Goal: Find contact information: Obtain details needed to contact an individual or organization

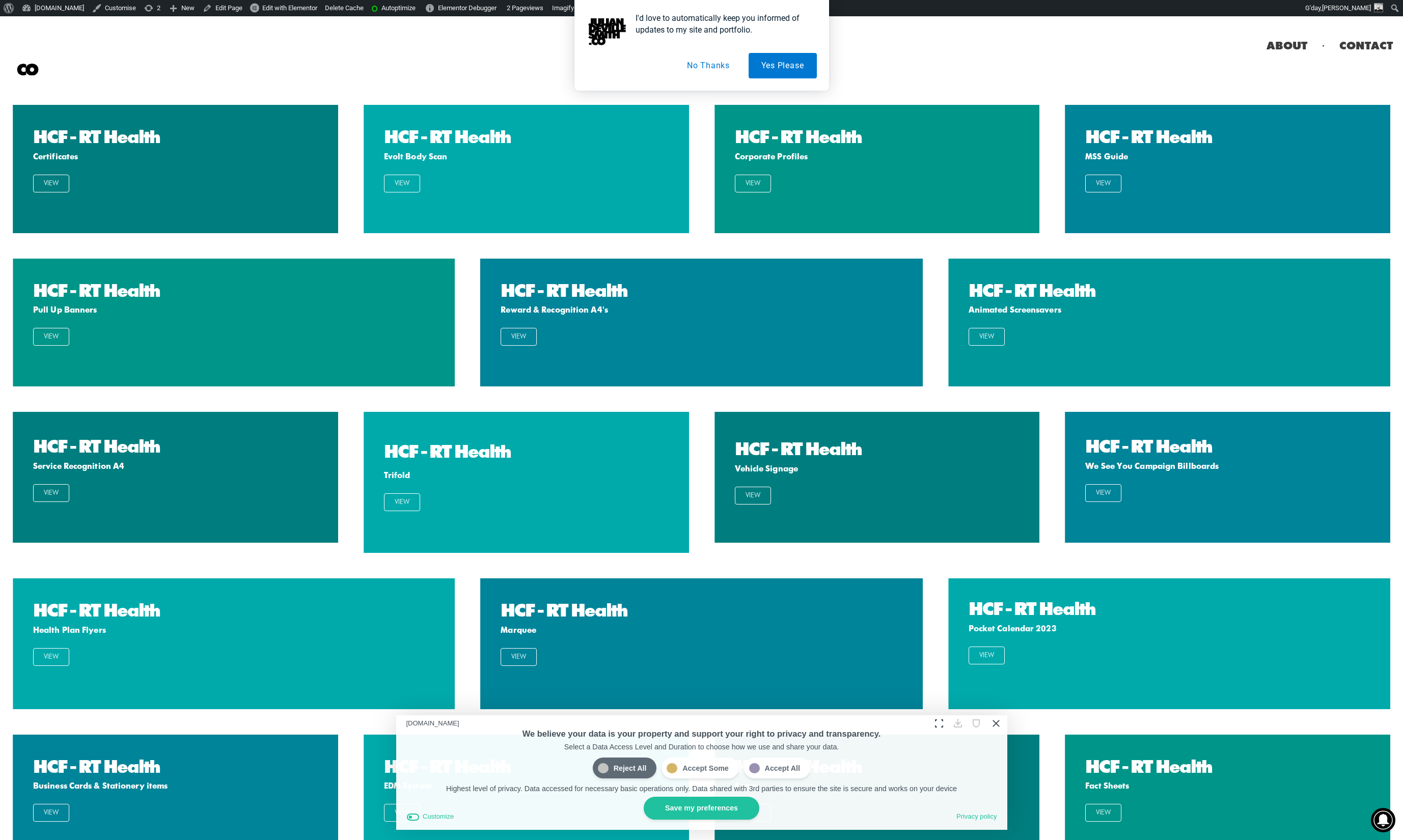
click at [724, 68] on button "No Thanks" at bounding box center [708, 65] width 68 height 25
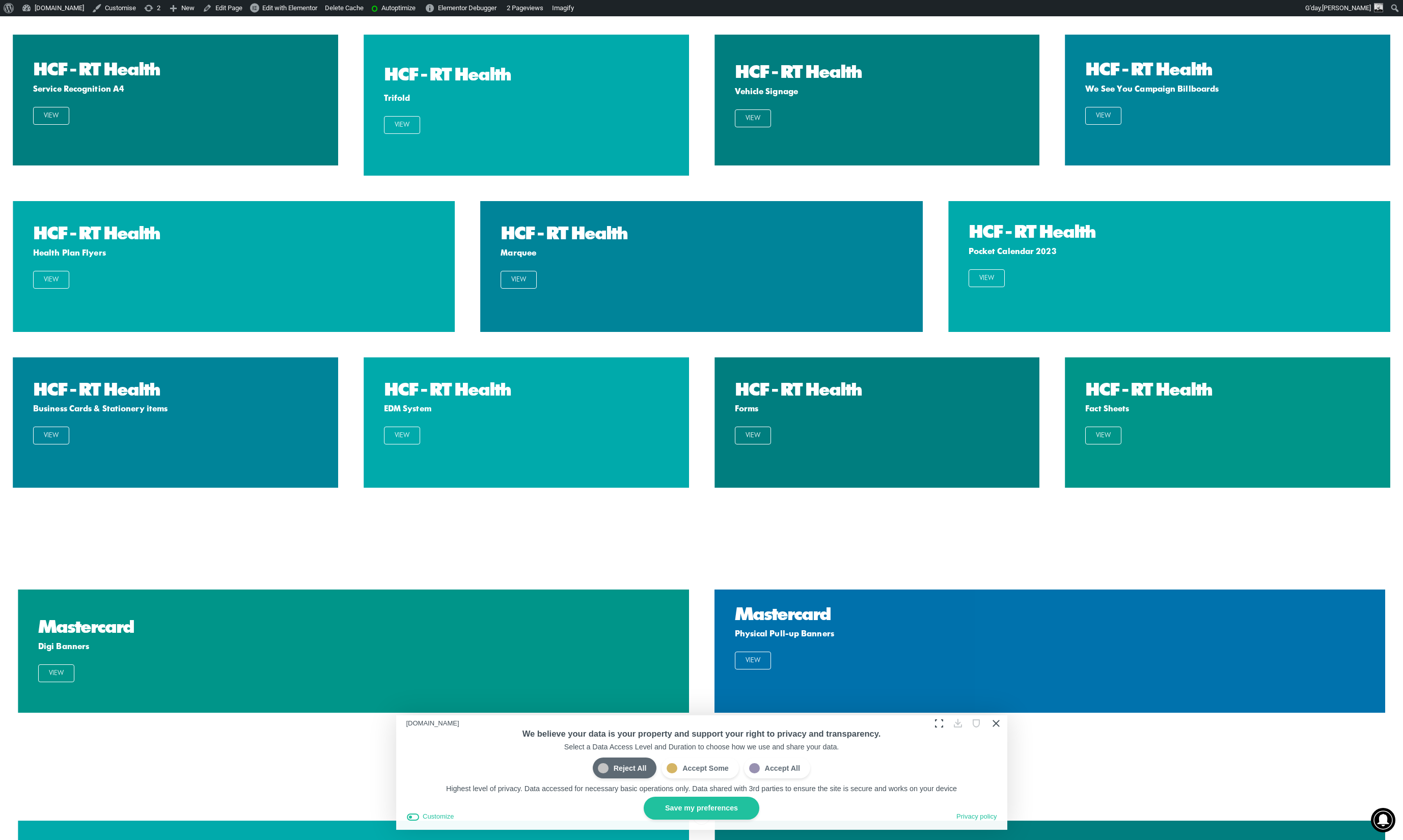
scroll to position [370, 0]
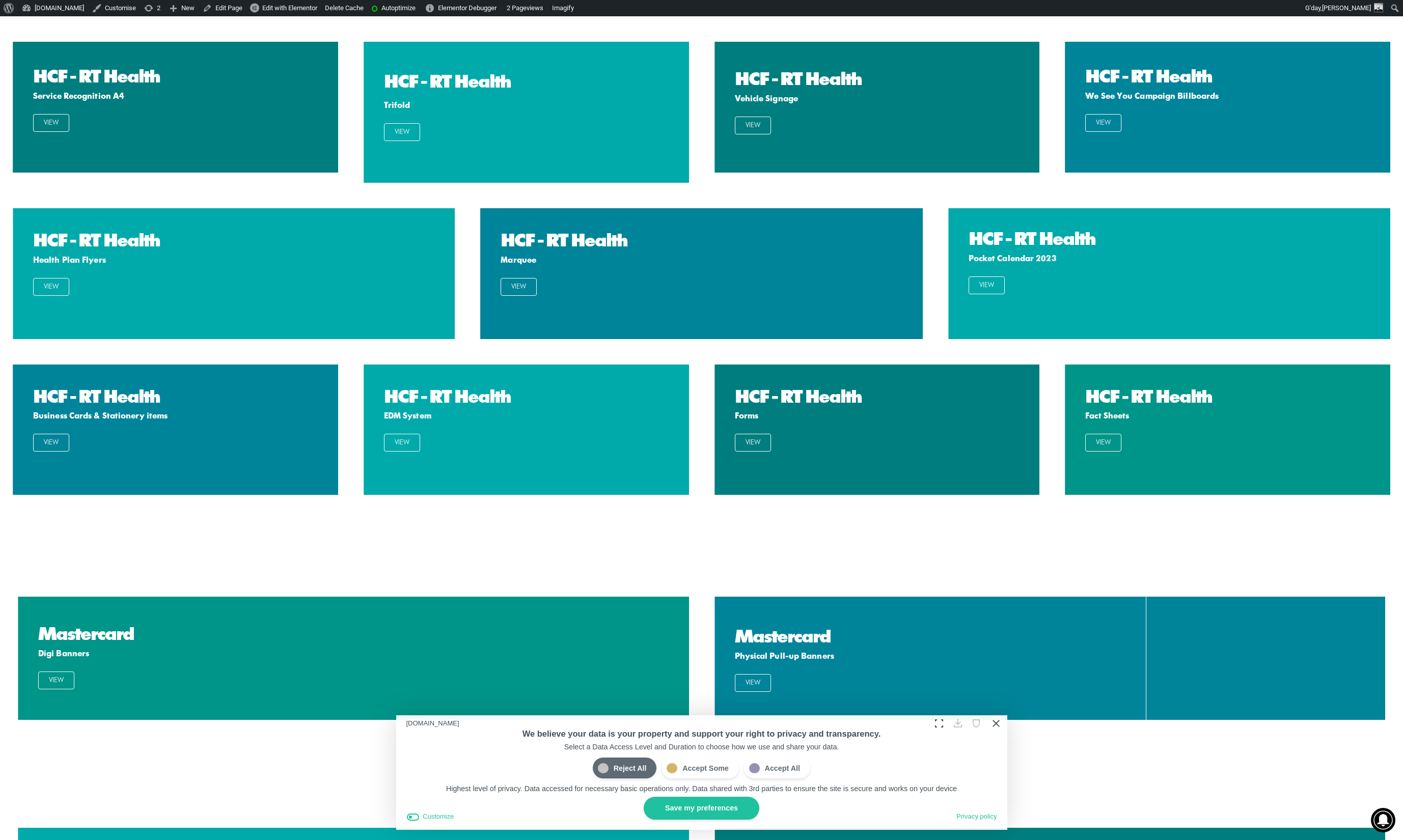
click at [997, 724] on button "Close Cookie Compliance" at bounding box center [995, 723] width 16 height 16
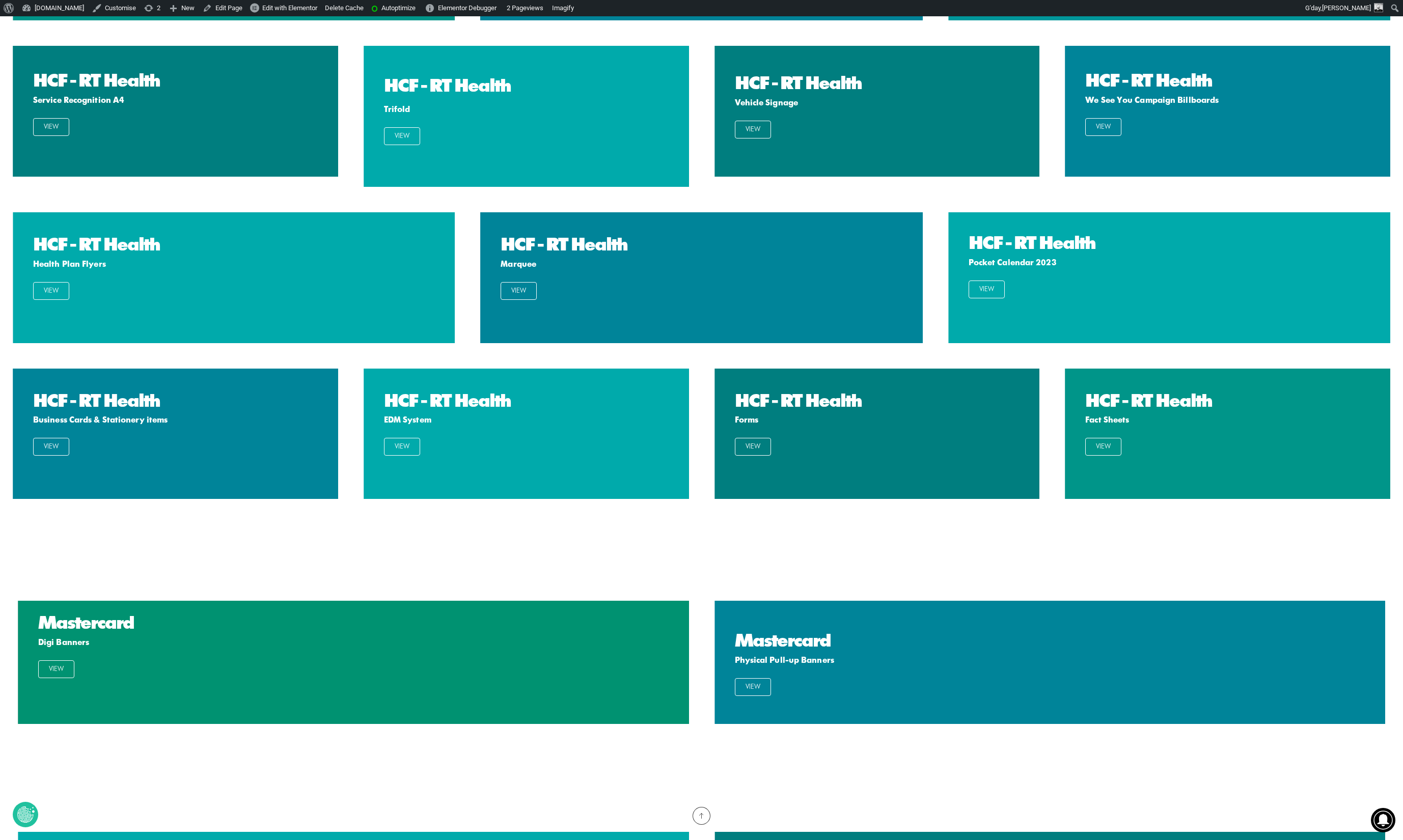
scroll to position [367, 0]
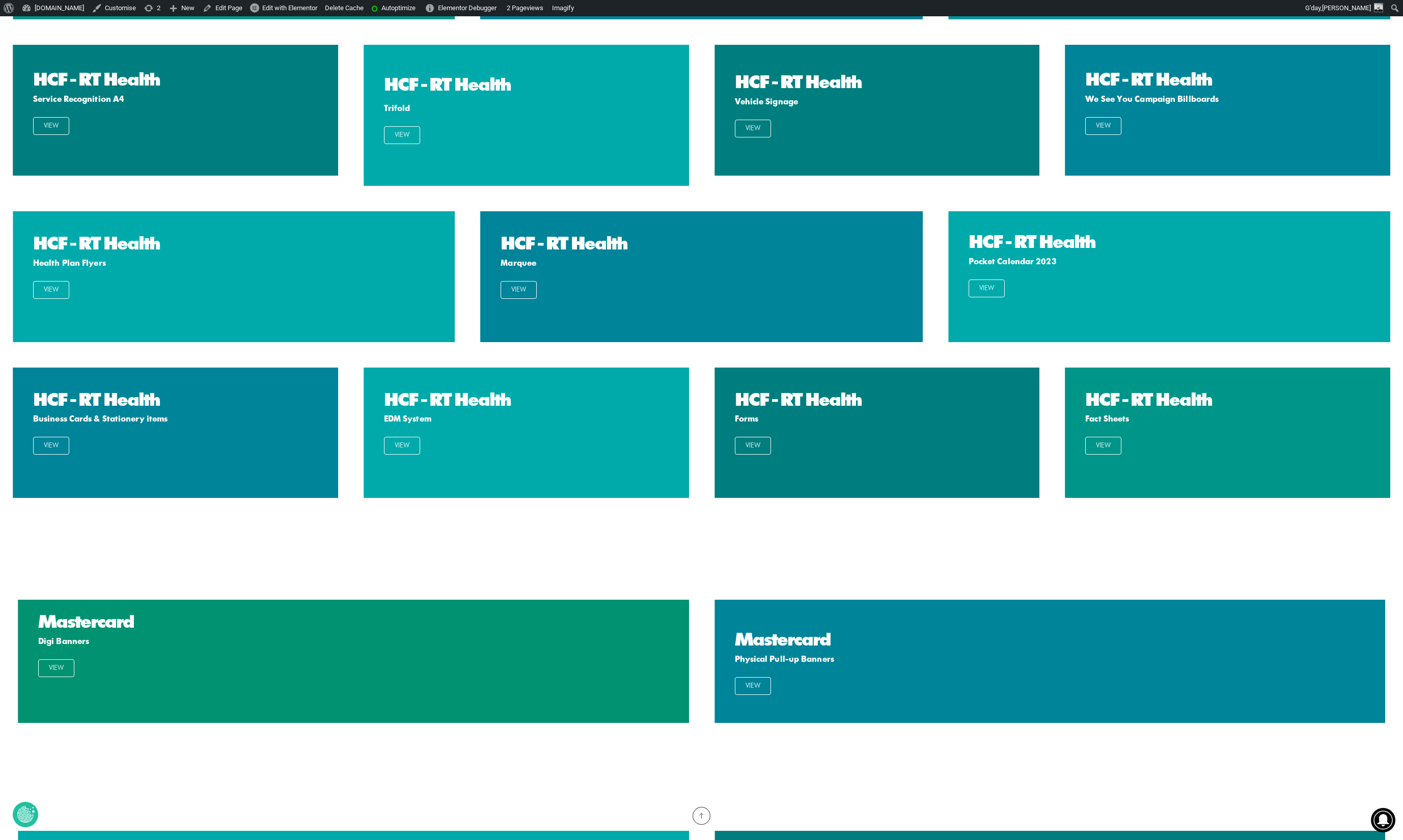
click at [53, 668] on span "View" at bounding box center [56, 667] width 36 height 18
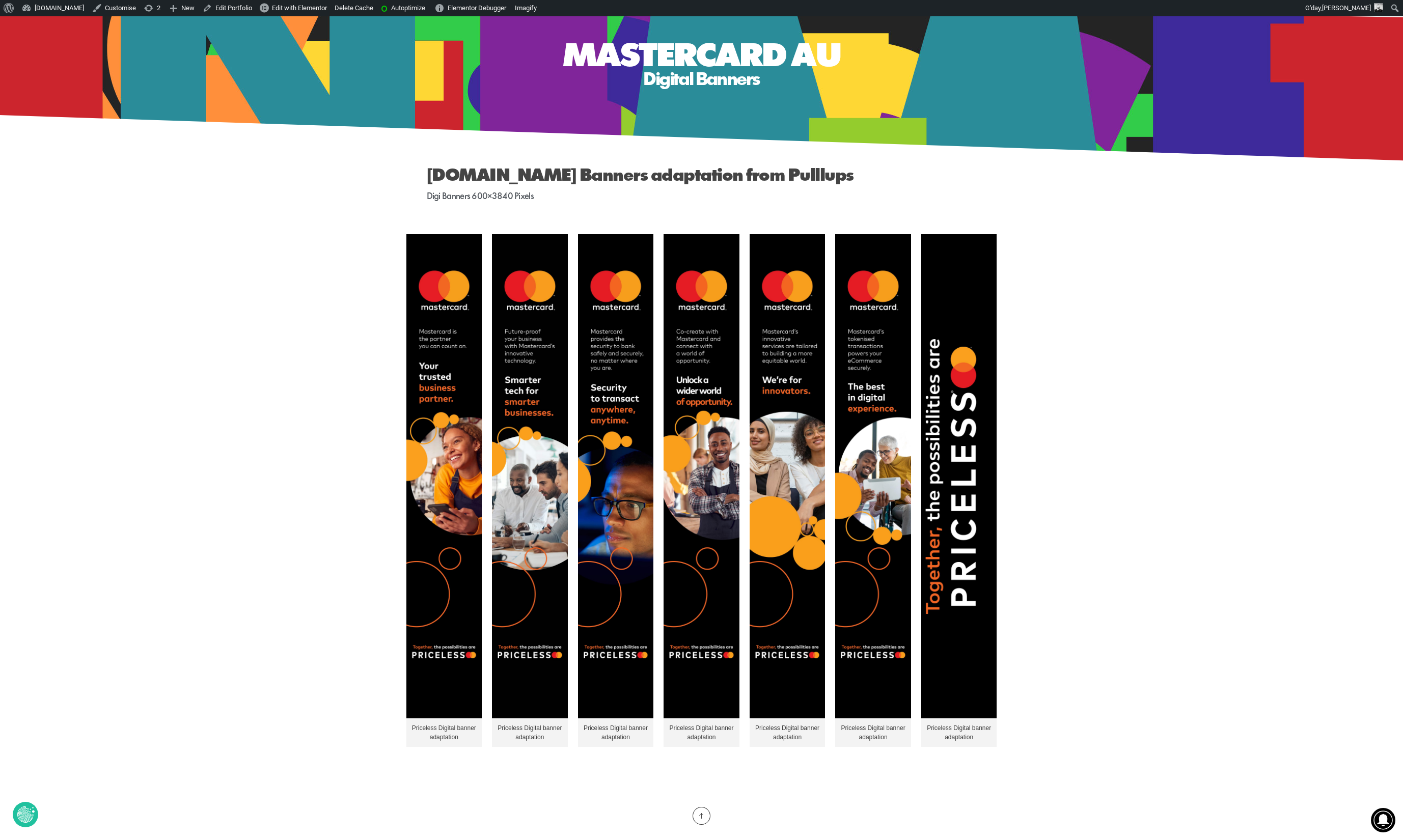
scroll to position [102, 0]
click at [437, 392] on img at bounding box center [444, 477] width 76 height 484
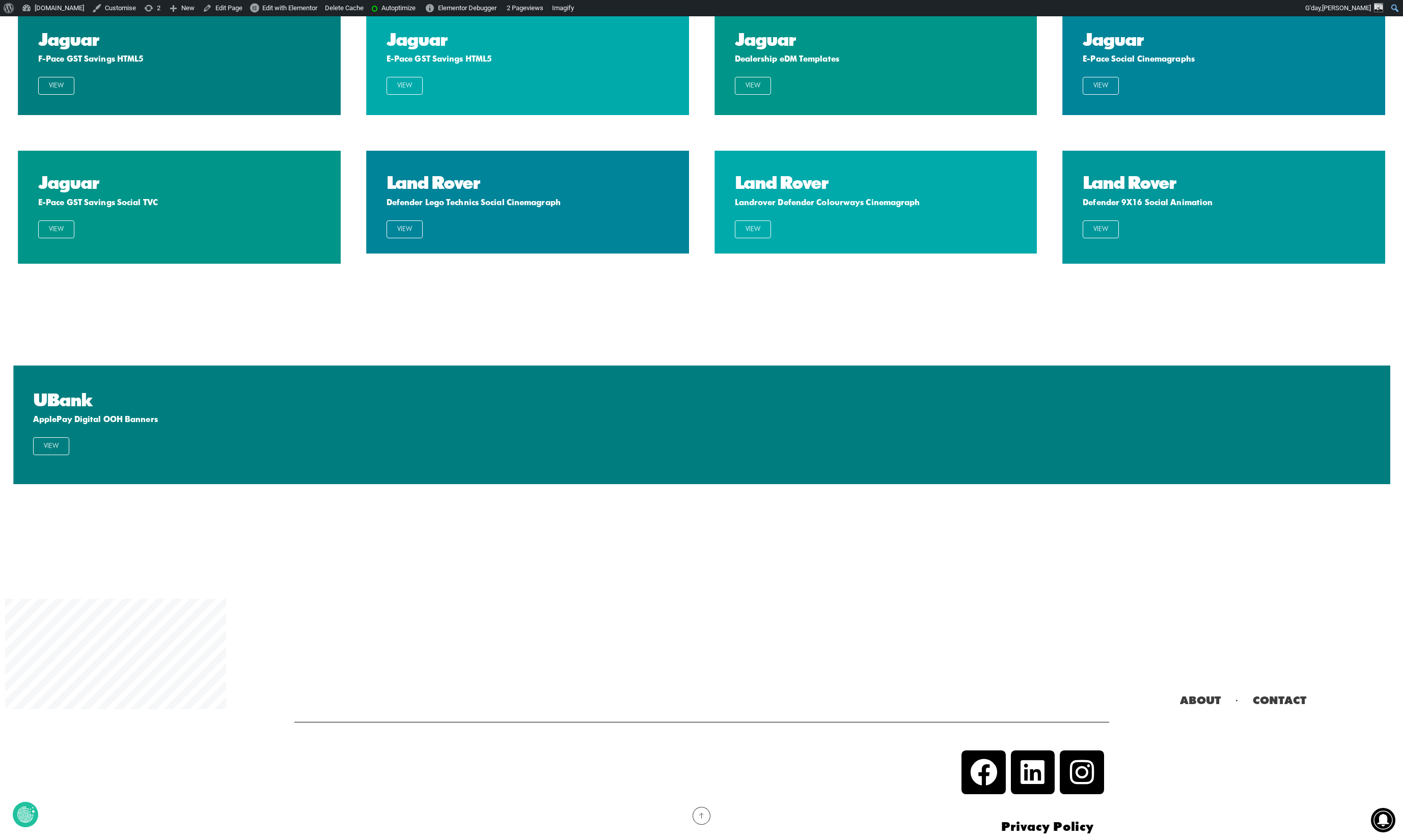
scroll to position [3538, 0]
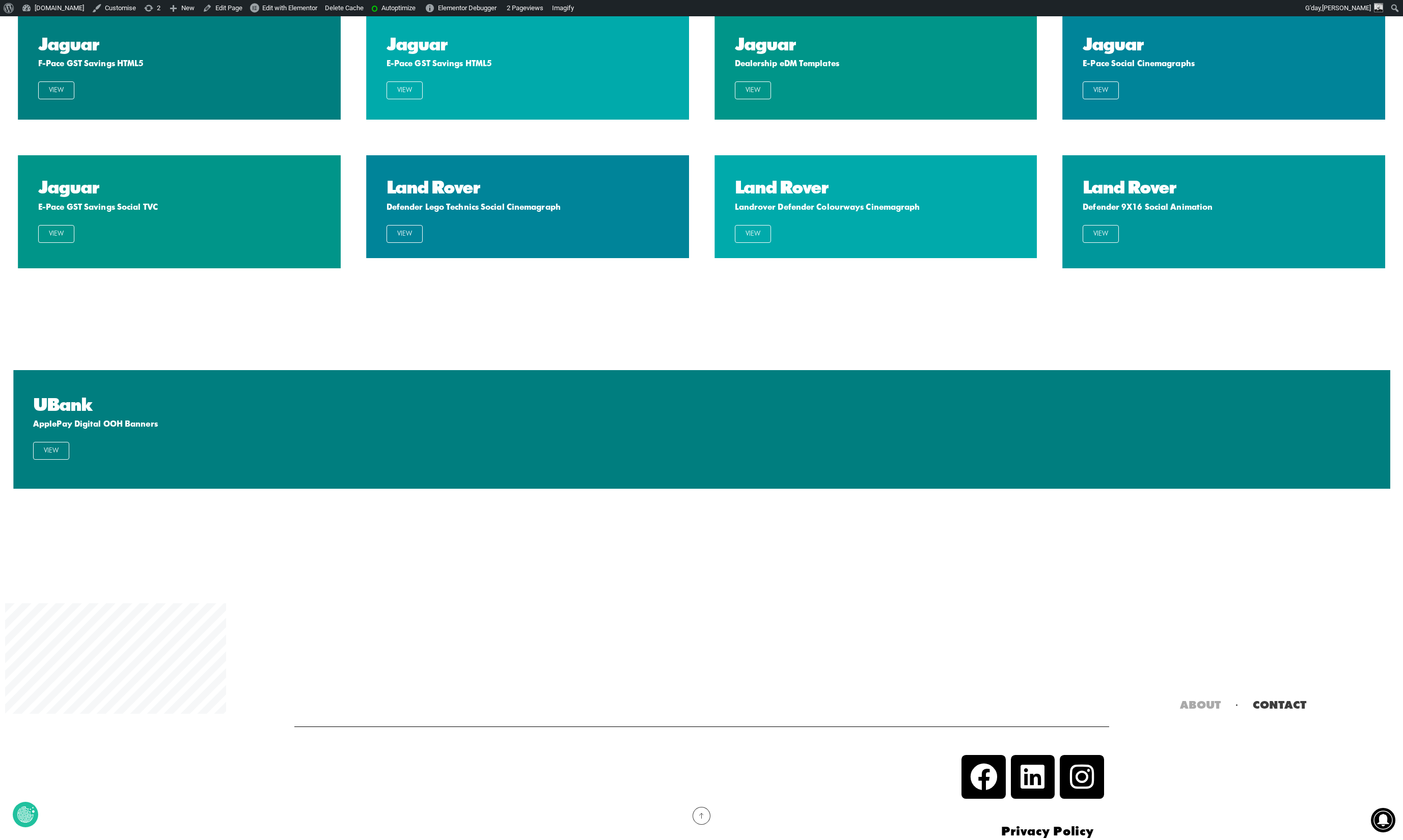
click at [1195, 698] on span "About" at bounding box center [1200, 706] width 41 height 16
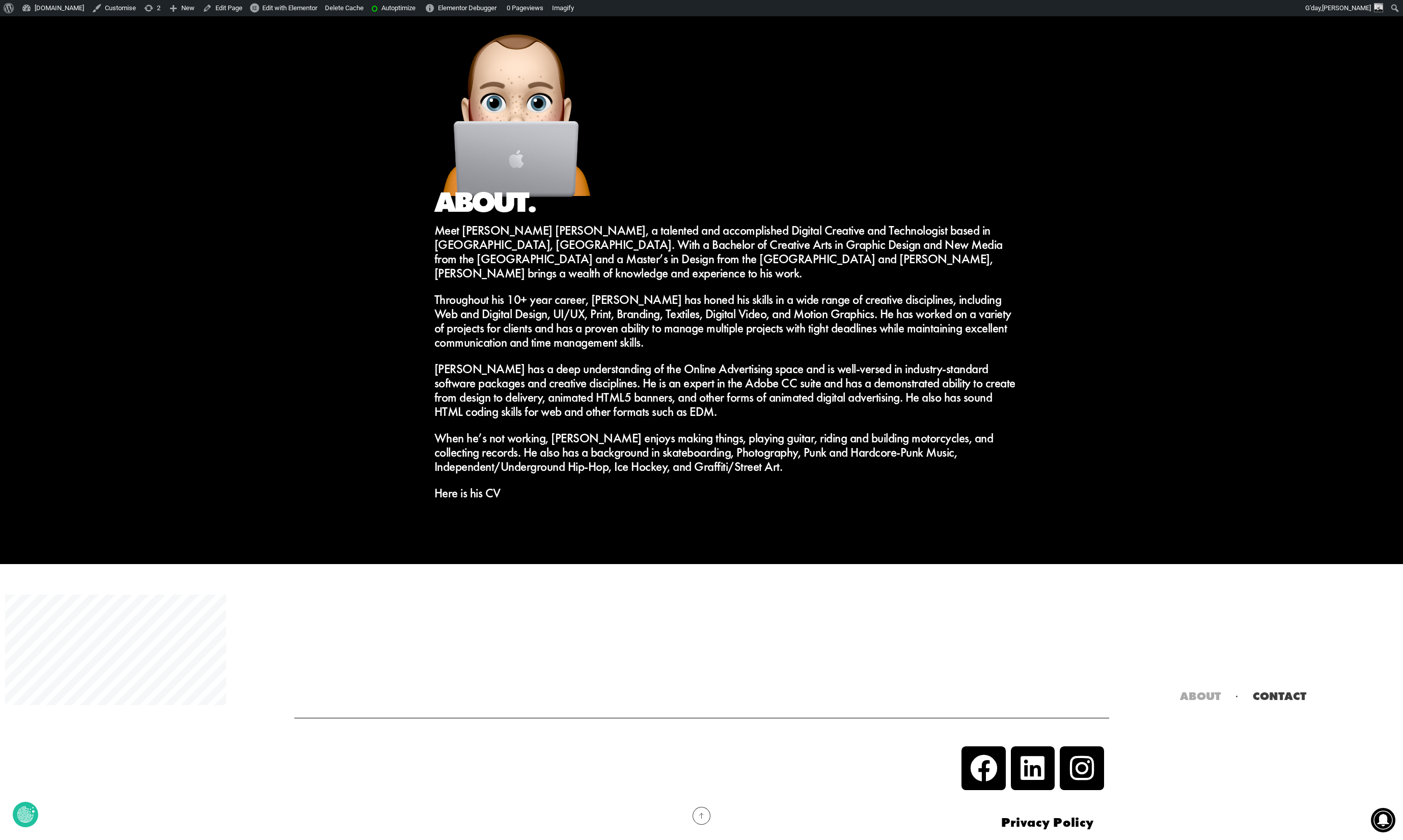
scroll to position [138, 0]
click at [1283, 699] on span "Contact" at bounding box center [1280, 697] width 54 height 16
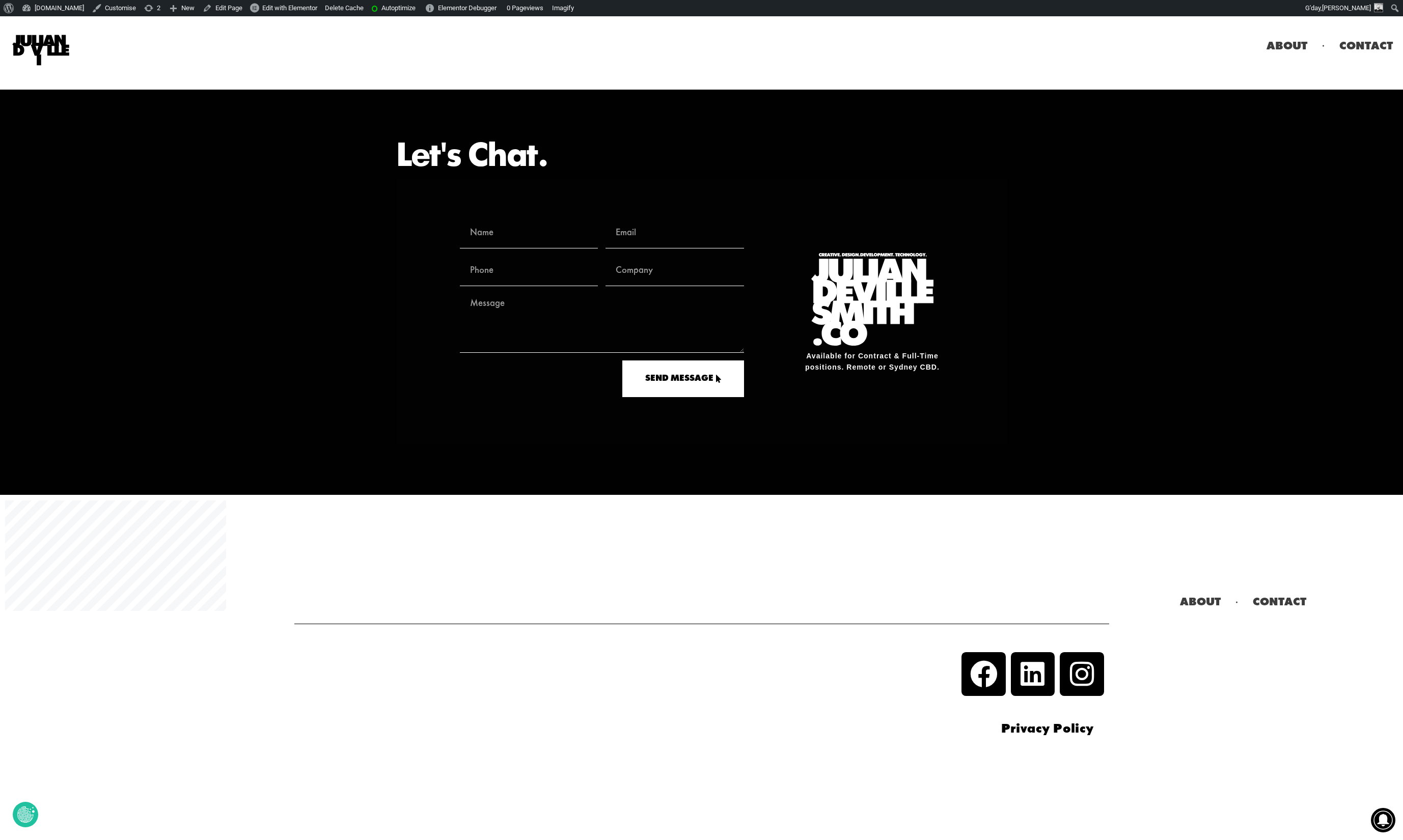
scroll to position [1, 0]
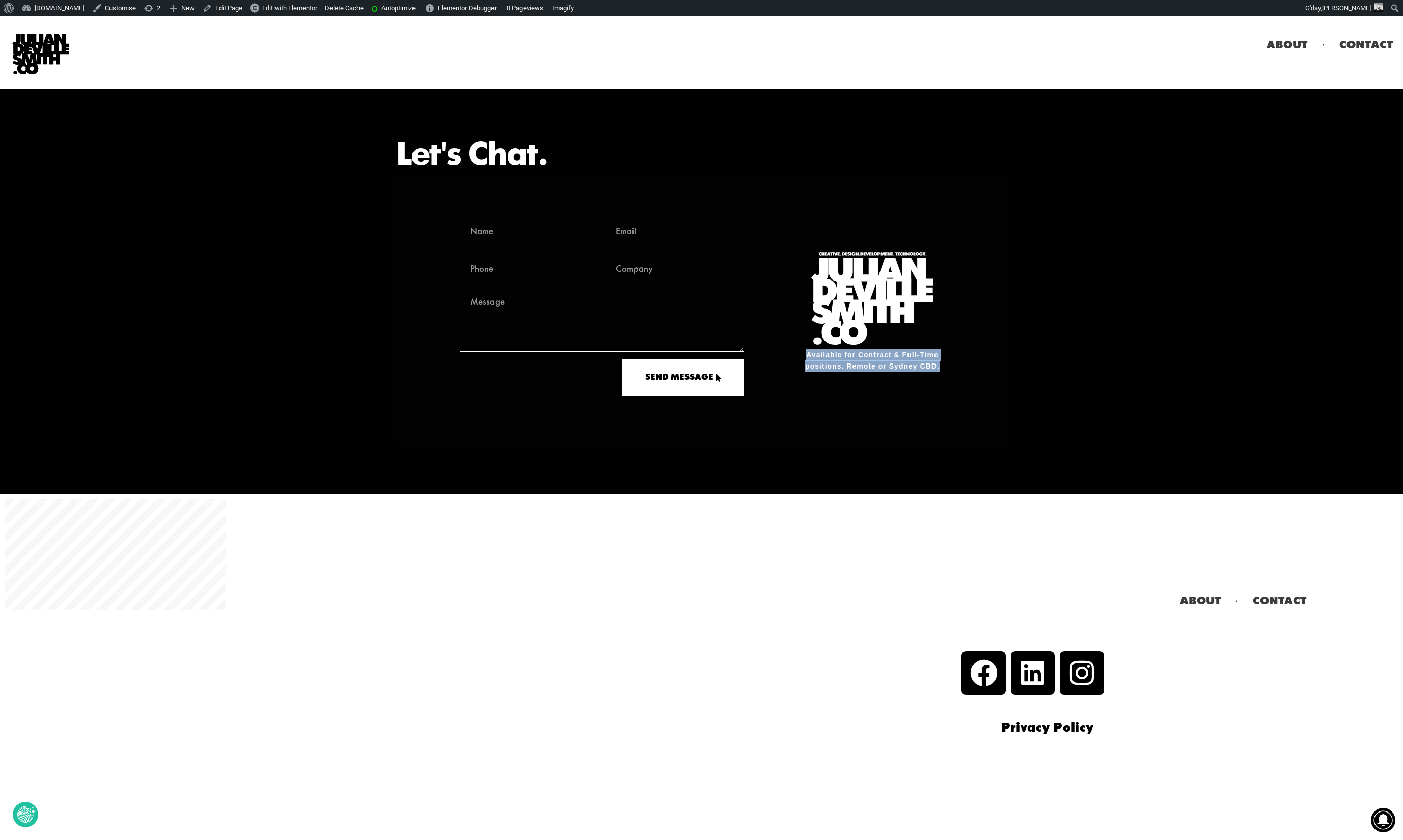
drag, startPoint x: 807, startPoint y: 355, endPoint x: 941, endPoint y: 368, distance: 134.6
click at [947, 369] on h6 "Available for Contract & Full-Time positions. Remote or Sydney CBD." at bounding box center [873, 360] width 162 height 23
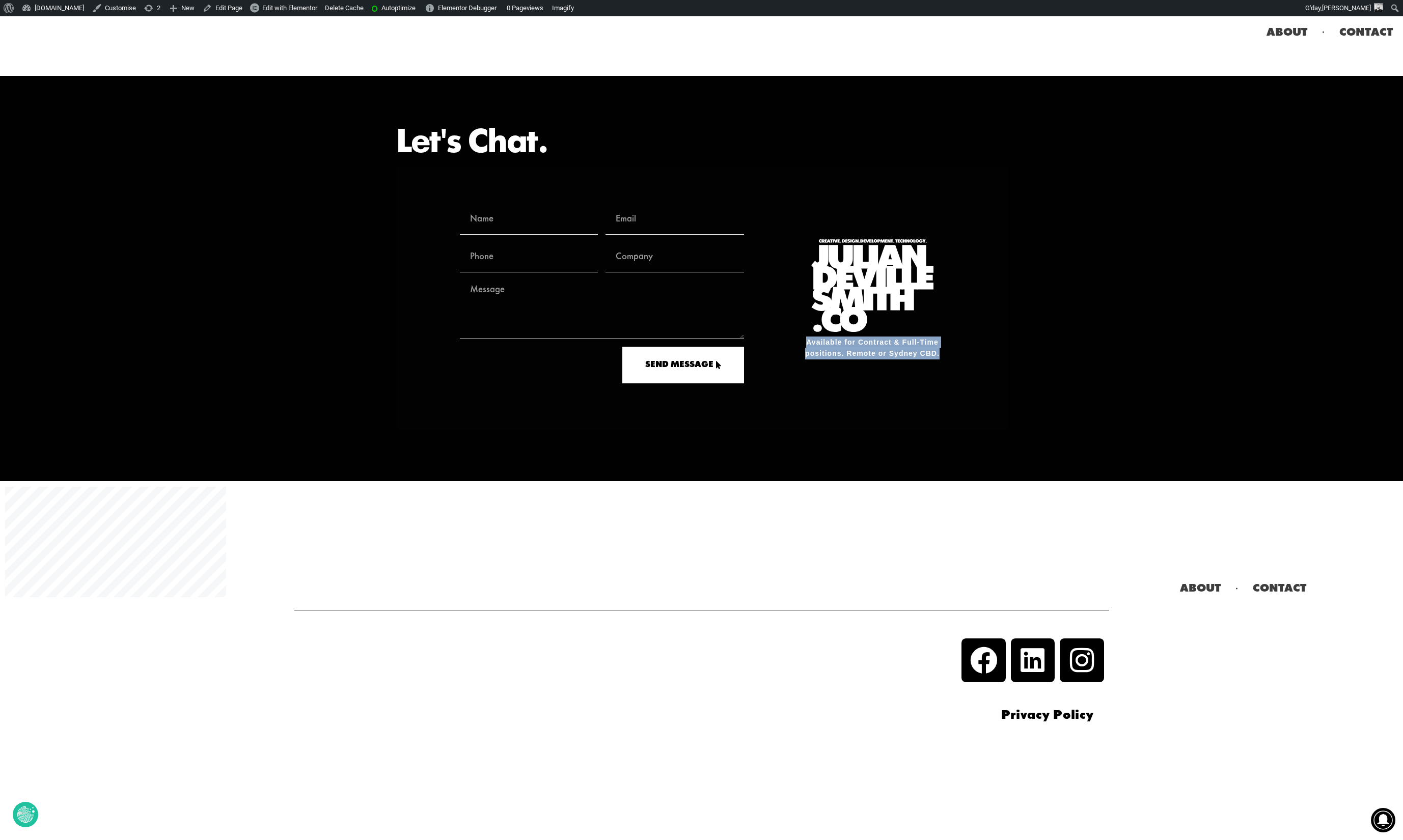
scroll to position [15, 0]
